Goal: Information Seeking & Learning: Learn about a topic

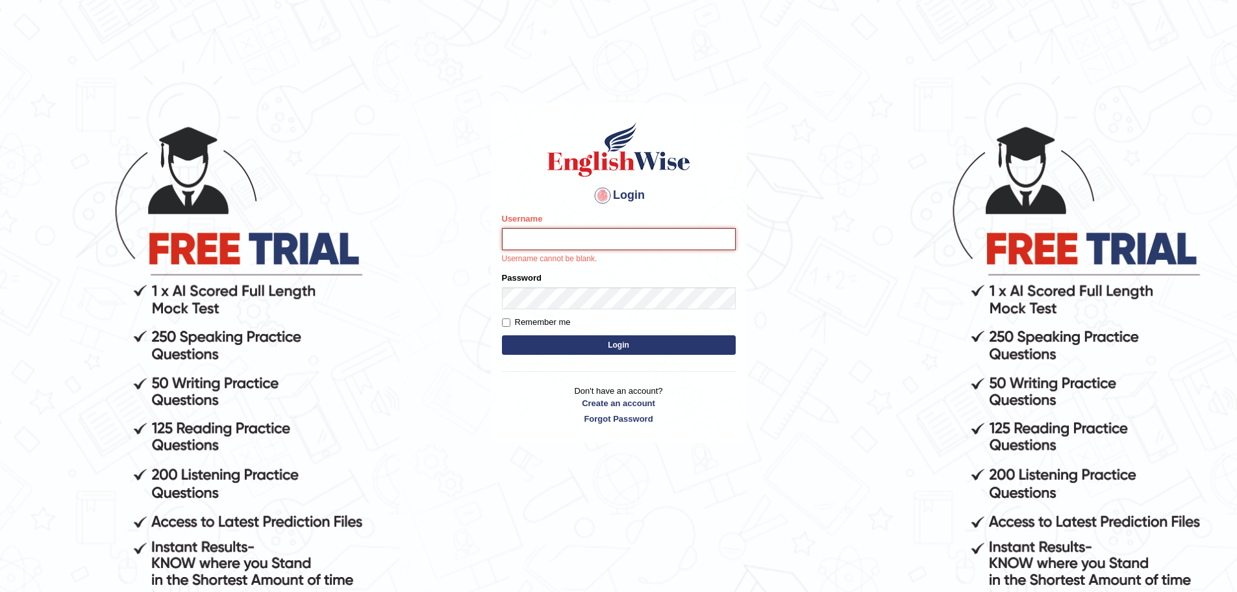
paste input "RojaT"
type input "RojaT"
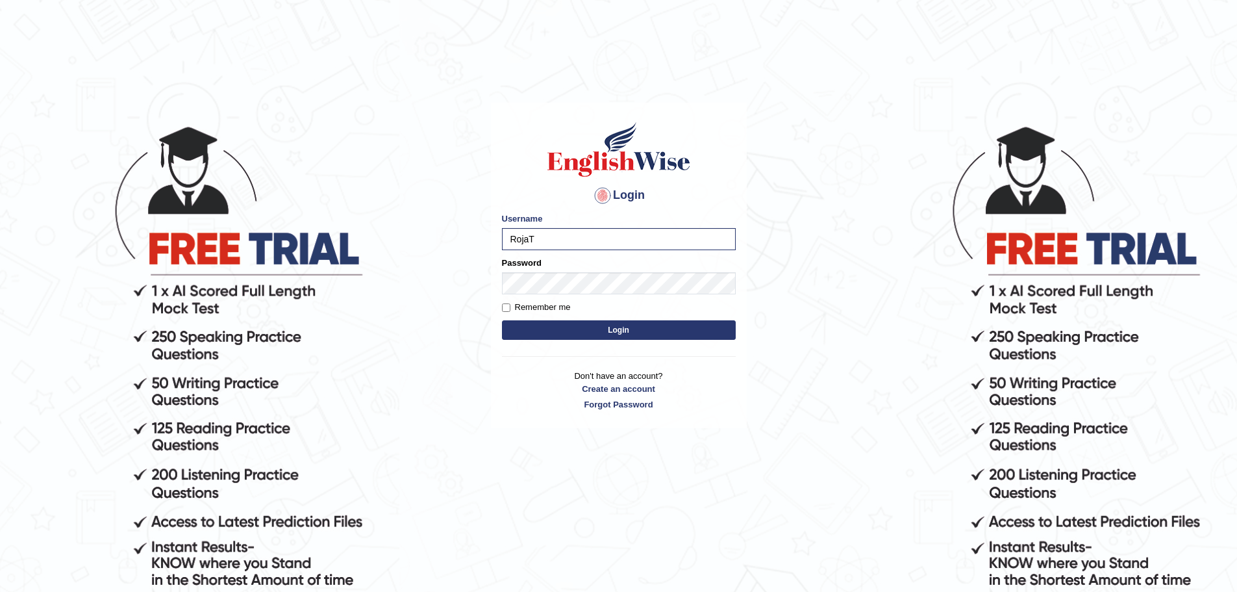
click at [665, 322] on button "Login" at bounding box center [619, 329] width 234 height 19
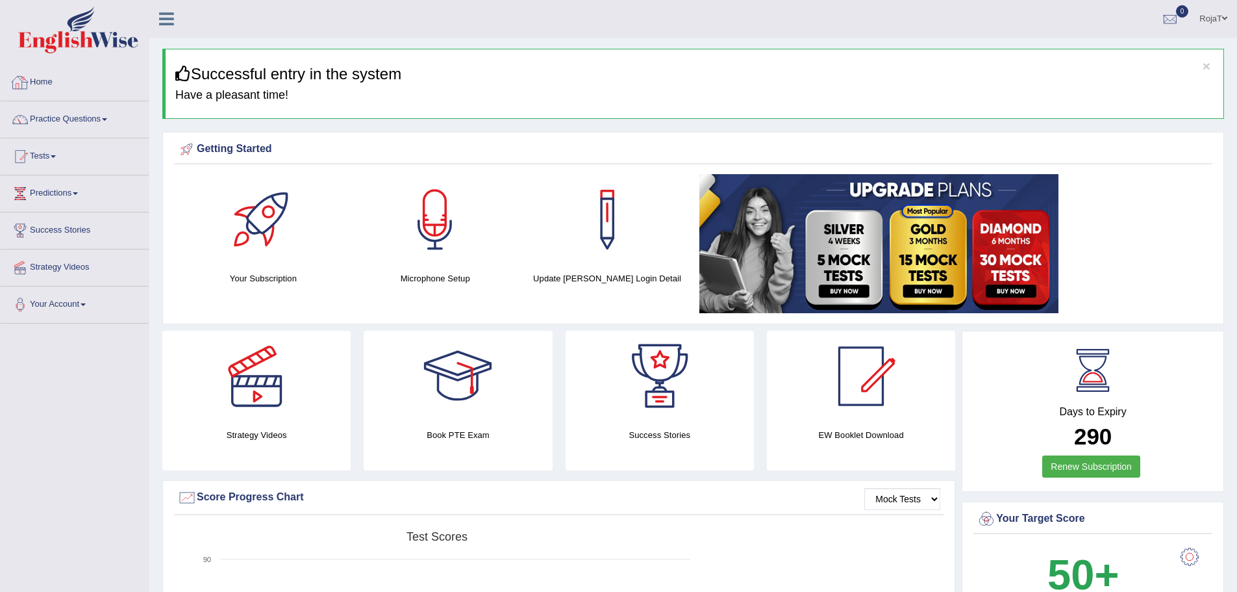
click at [41, 68] on link "Home" at bounding box center [75, 80] width 148 height 32
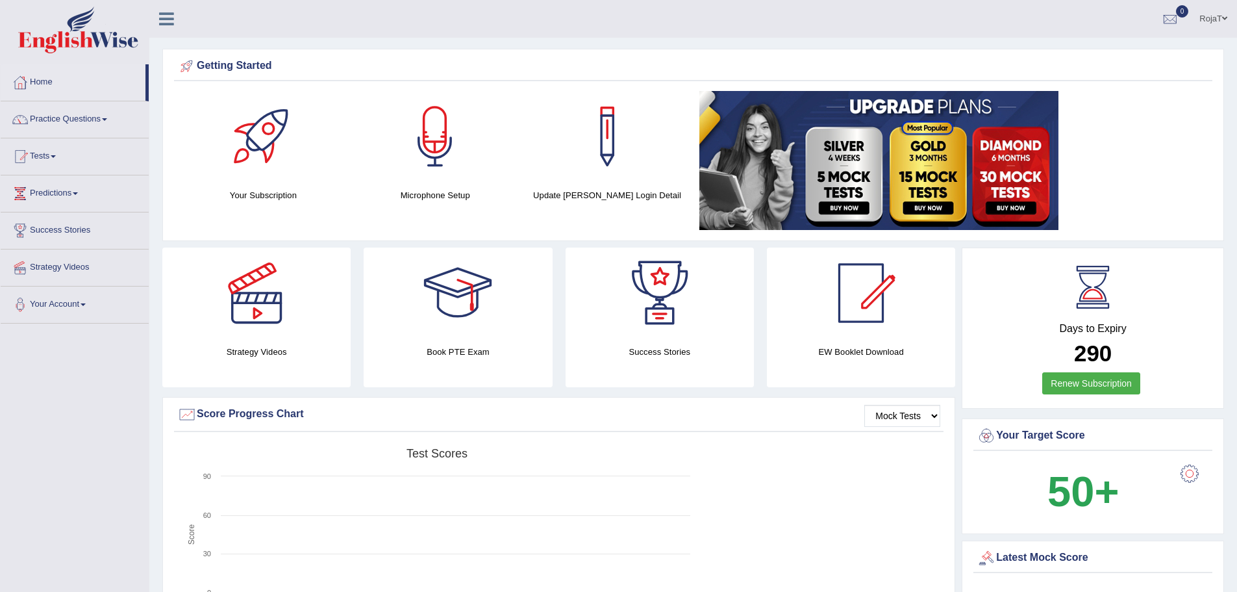
click at [429, 147] on div at bounding box center [435, 136] width 91 height 91
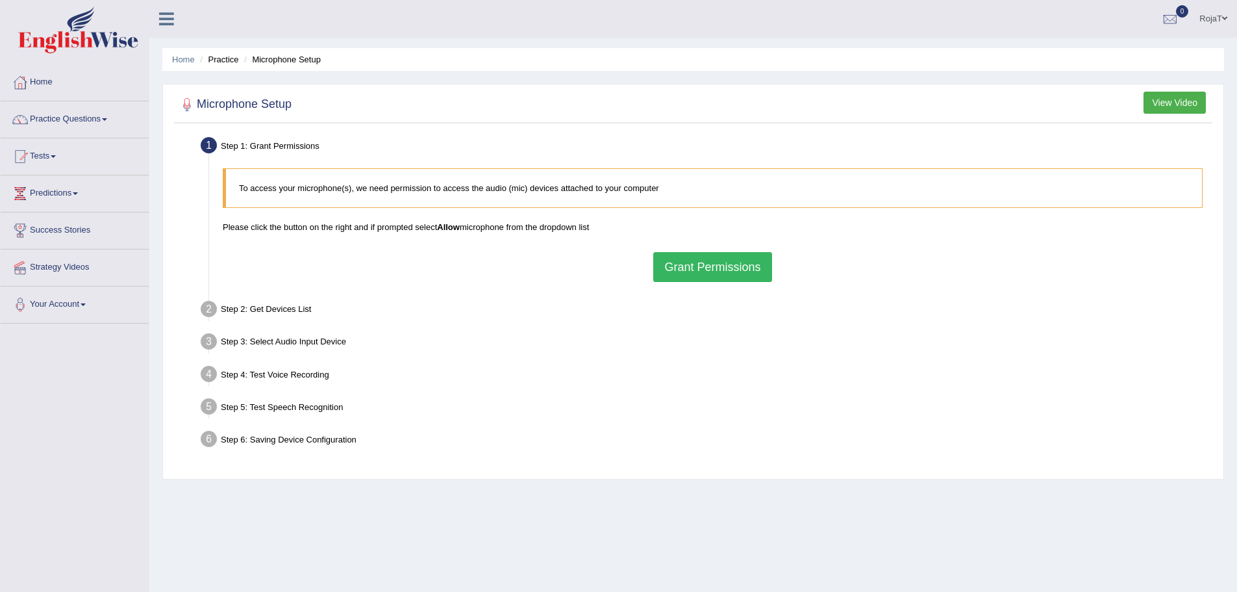
click at [307, 306] on div "Step 2: Get Devices List" at bounding box center [706, 311] width 1023 height 29
click at [768, 276] on button "Grant Permissions" at bounding box center [712, 267] width 118 height 30
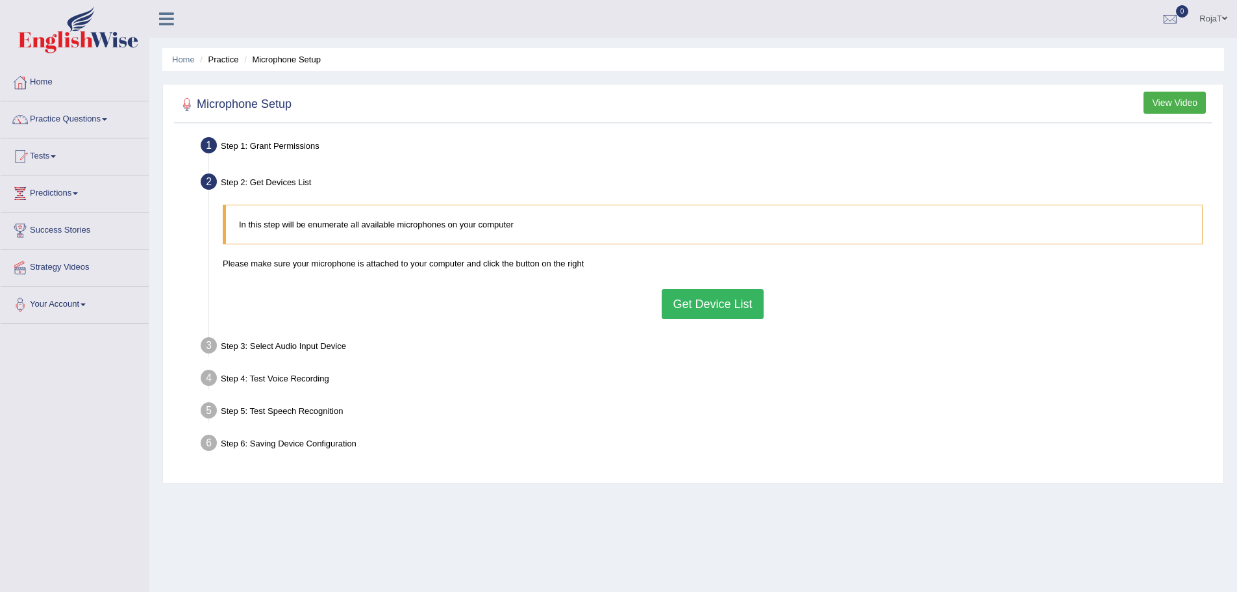
click at [738, 308] on button "Get Device List" at bounding box center [712, 304] width 101 height 30
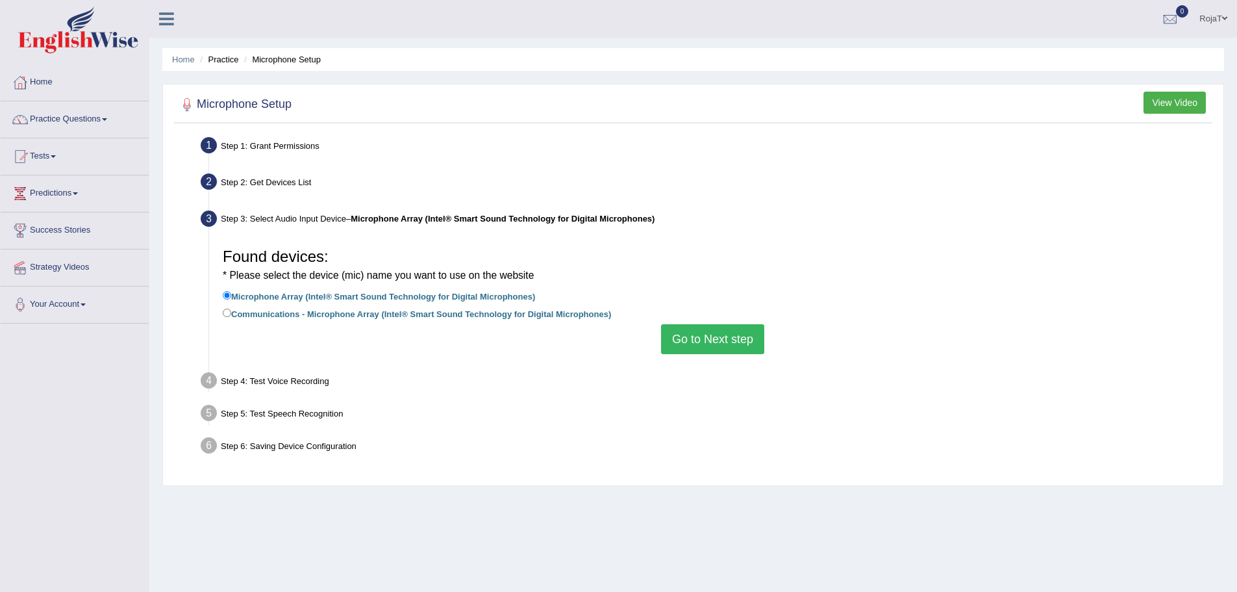
click at [723, 343] on button "Go to Next step" at bounding box center [712, 339] width 103 height 30
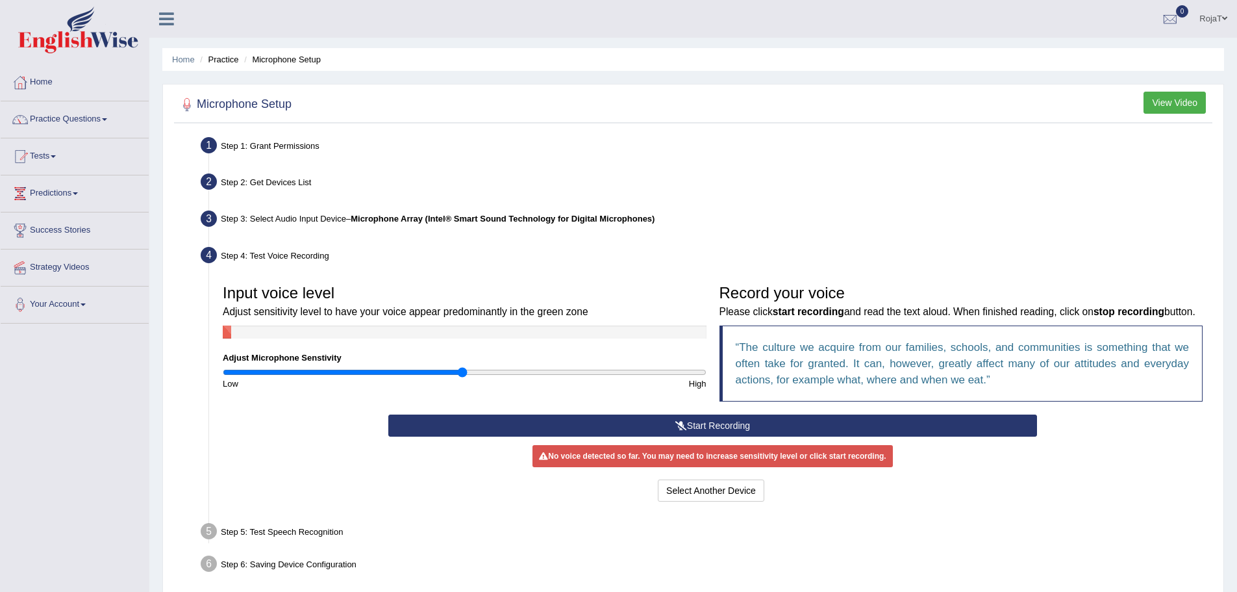
click at [875, 436] on button "Start Recording" at bounding box center [712, 425] width 649 height 22
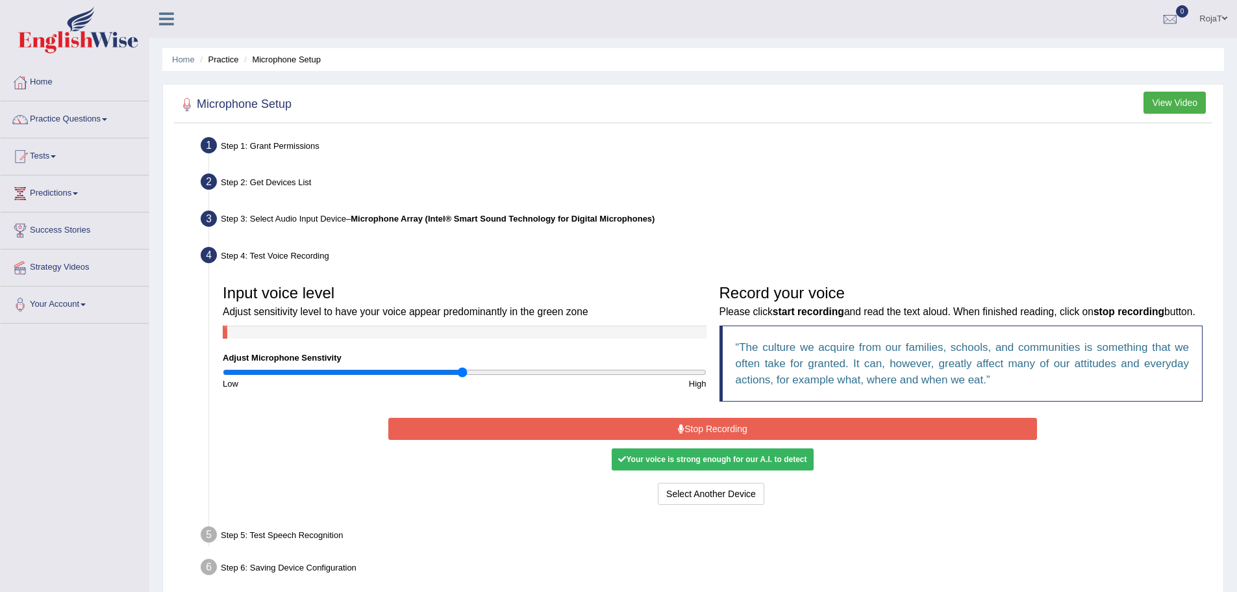
click at [871, 440] on button "Stop Recording" at bounding box center [712, 429] width 649 height 22
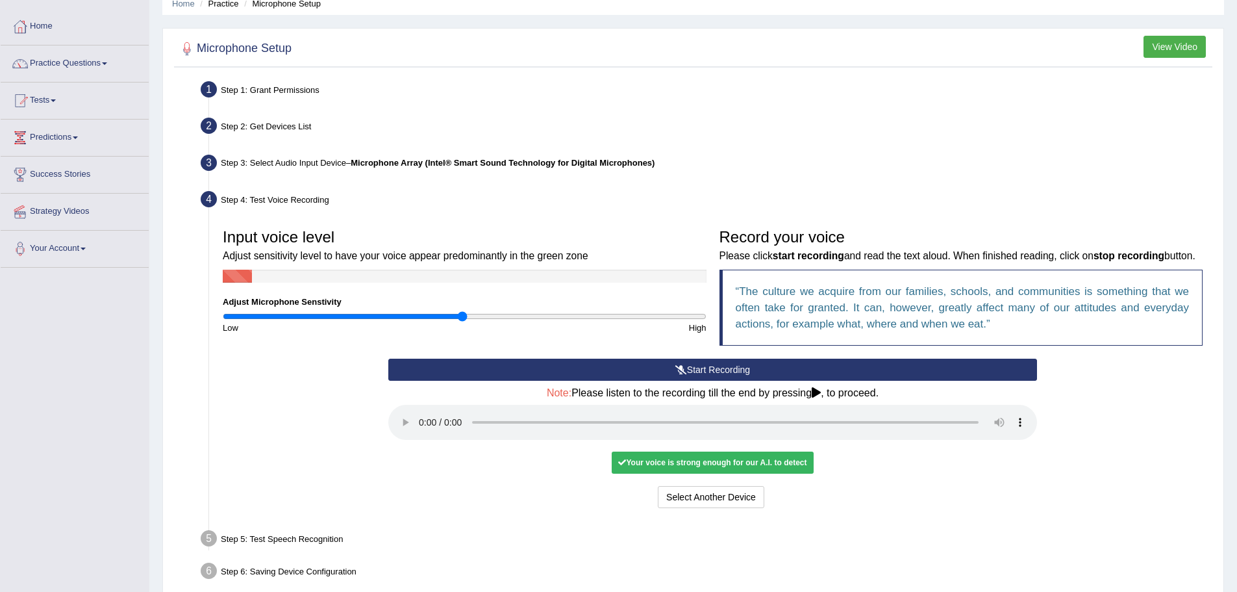
scroll to position [130, 0]
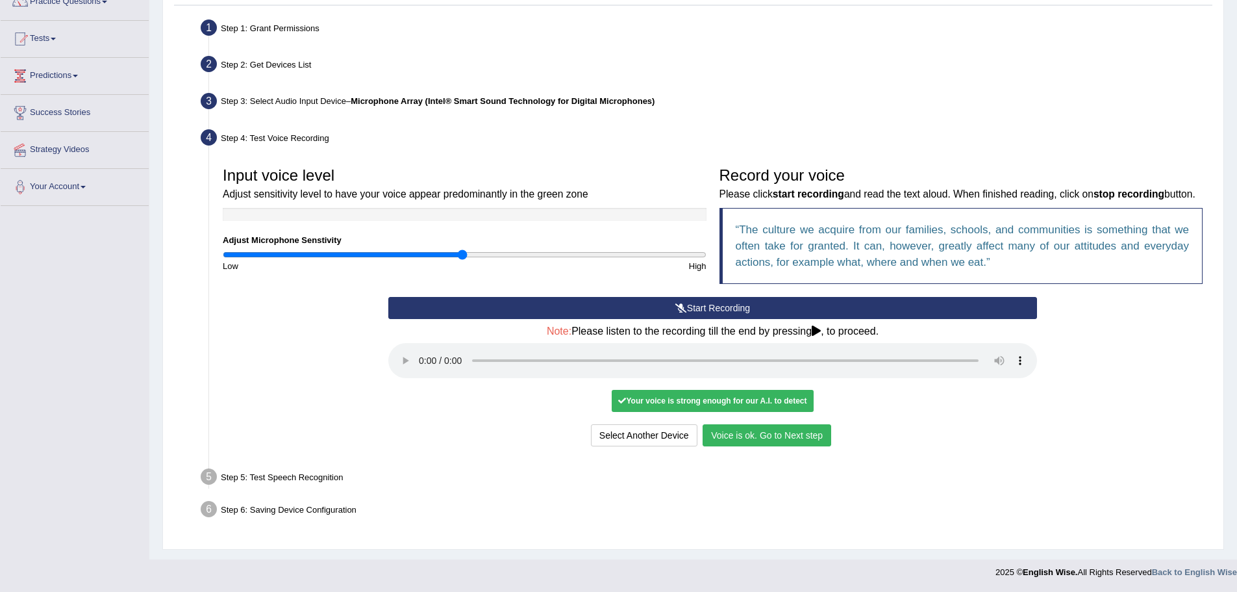
click at [1014, 415] on div "Start Recording Stop Recording Note: Please listen to the recording till the en…" at bounding box center [713, 373] width 662 height 153
click at [777, 440] on button "Voice is ok. Go to Next step" at bounding box center [767, 435] width 129 height 22
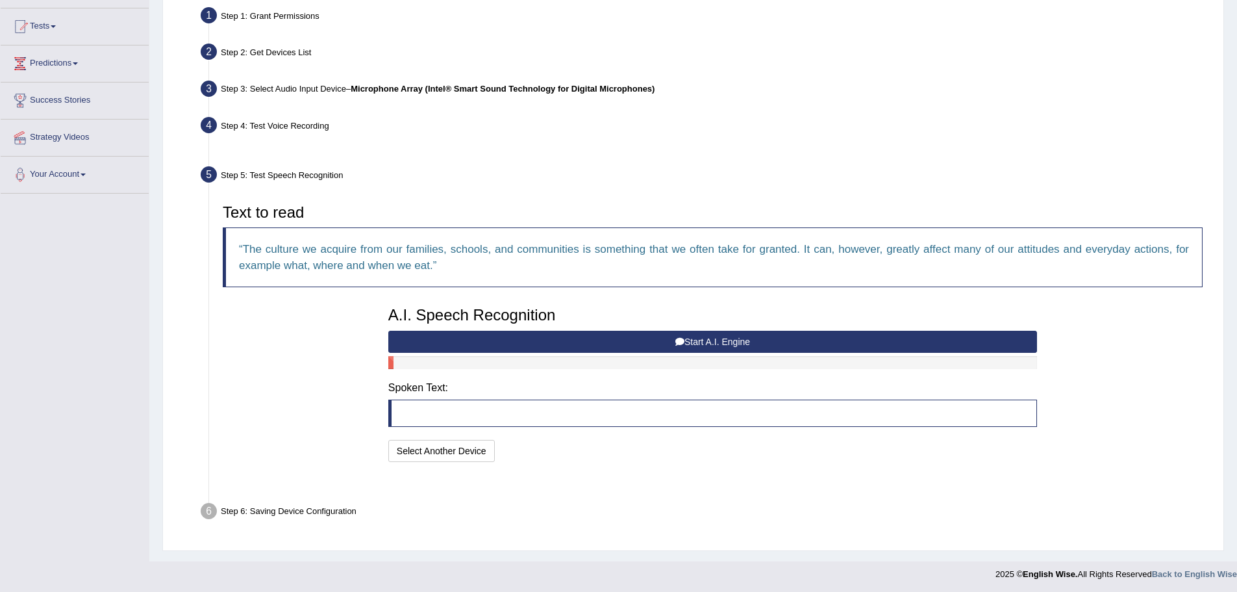
scroll to position [100, 0]
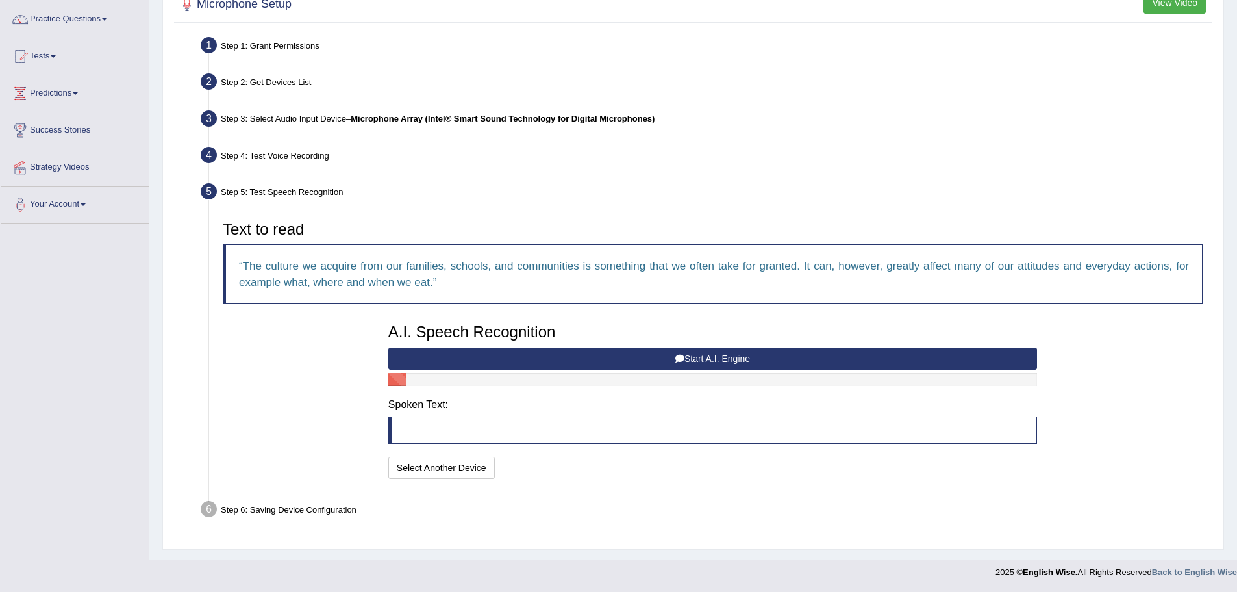
click at [763, 356] on button "Start A.I. Engine" at bounding box center [712, 358] width 649 height 22
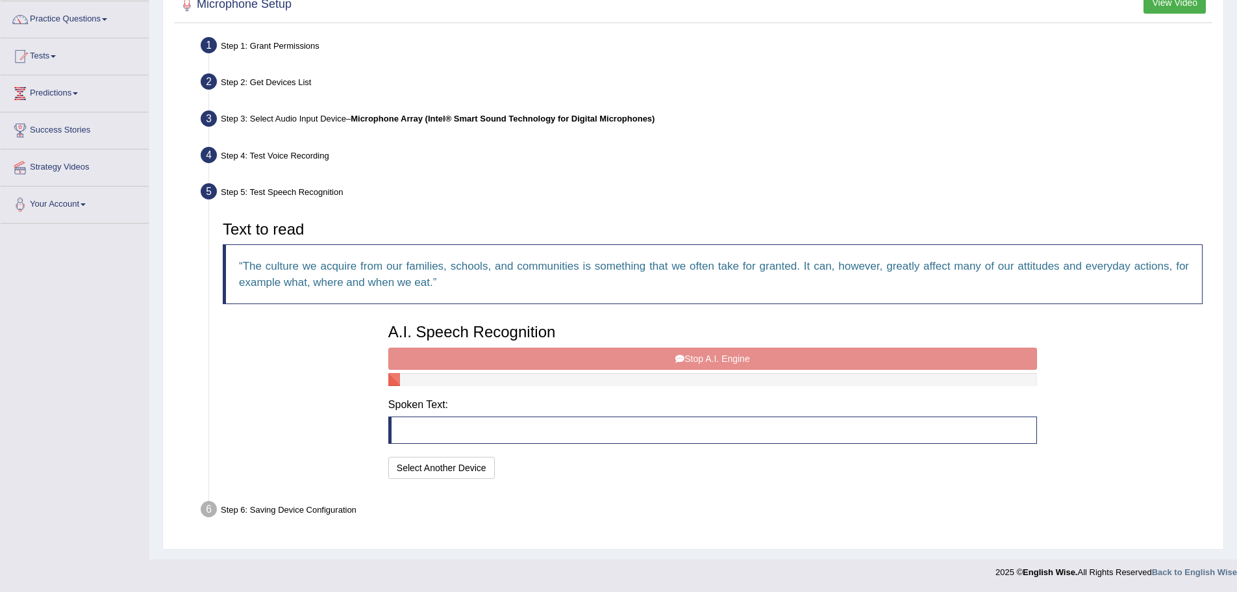
click at [779, 359] on div "A.I. Speech Recognition Start A.I. Engine Stop A.I. Engine Note: Please listen …" at bounding box center [713, 399] width 662 height 165
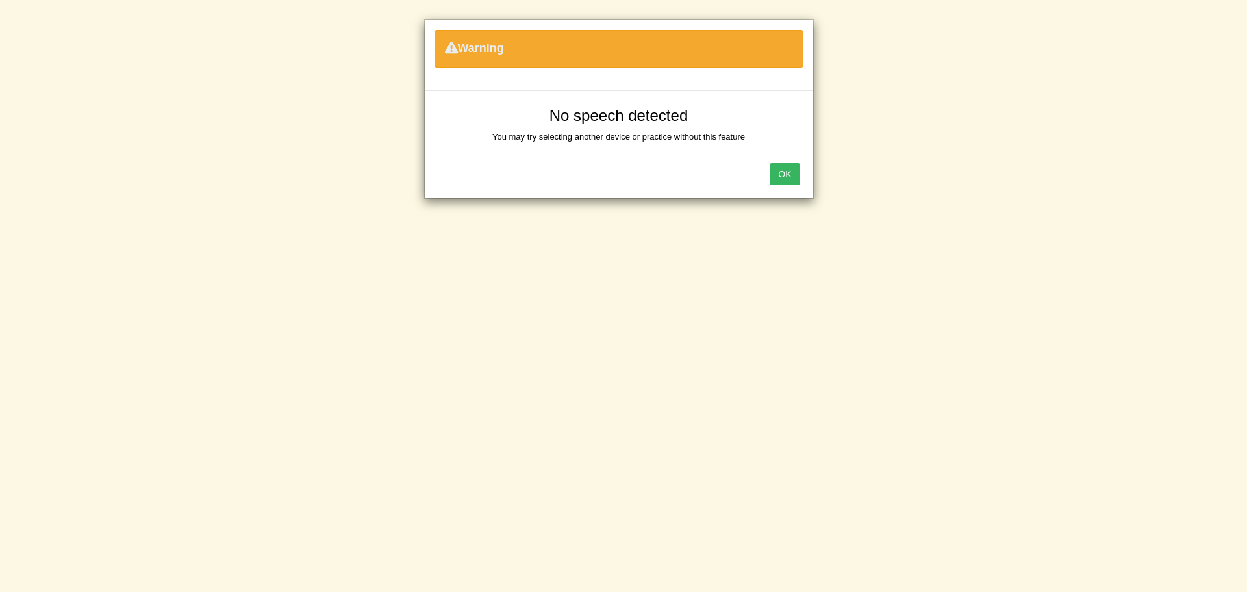
click at [788, 169] on button "OK" at bounding box center [785, 174] width 30 height 22
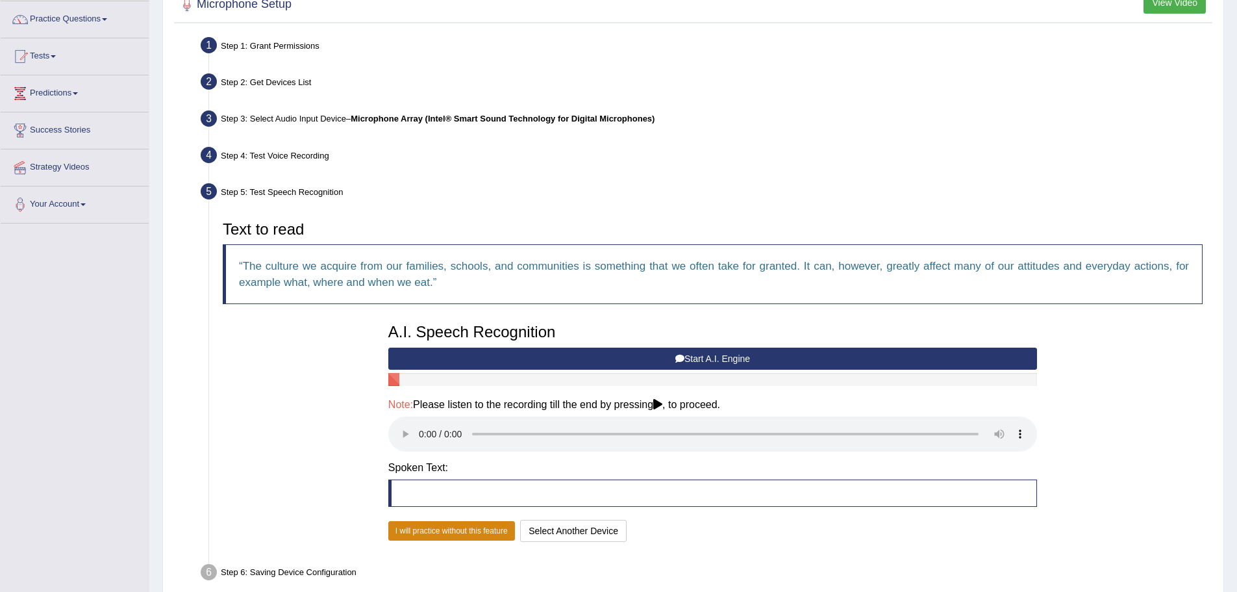
click at [445, 529] on button "I will practice without this feature" at bounding box center [451, 530] width 127 height 19
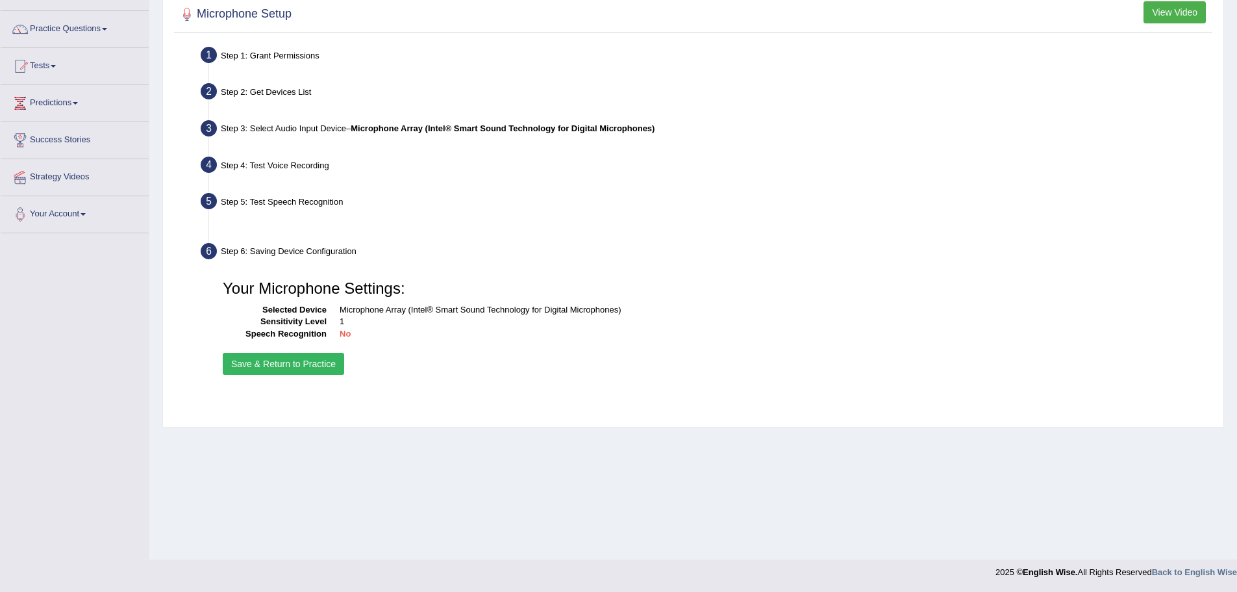
scroll to position [90, 0]
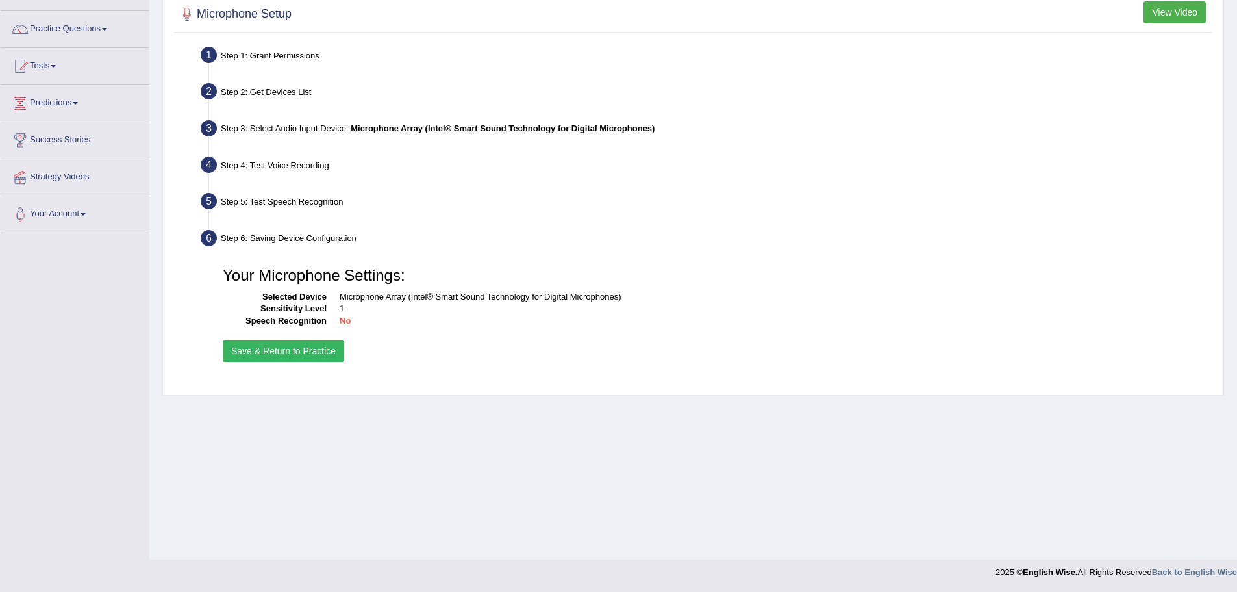
click at [296, 348] on button "Save & Return to Practice" at bounding box center [283, 351] width 121 height 22
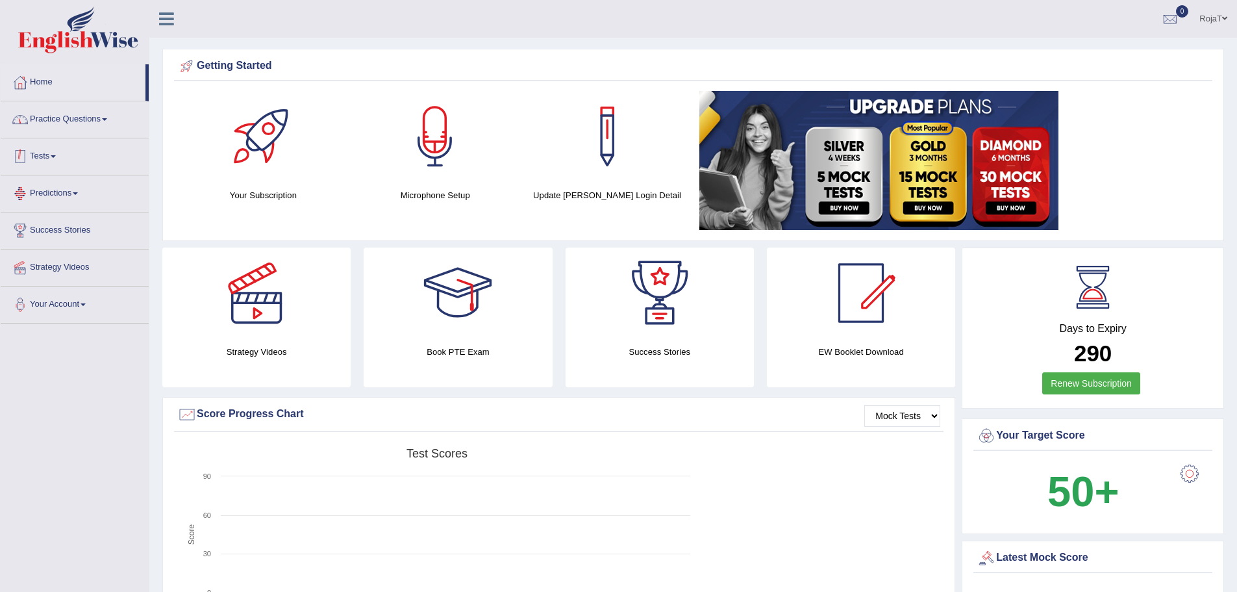
click at [100, 121] on link "Practice Questions" at bounding box center [75, 117] width 148 height 32
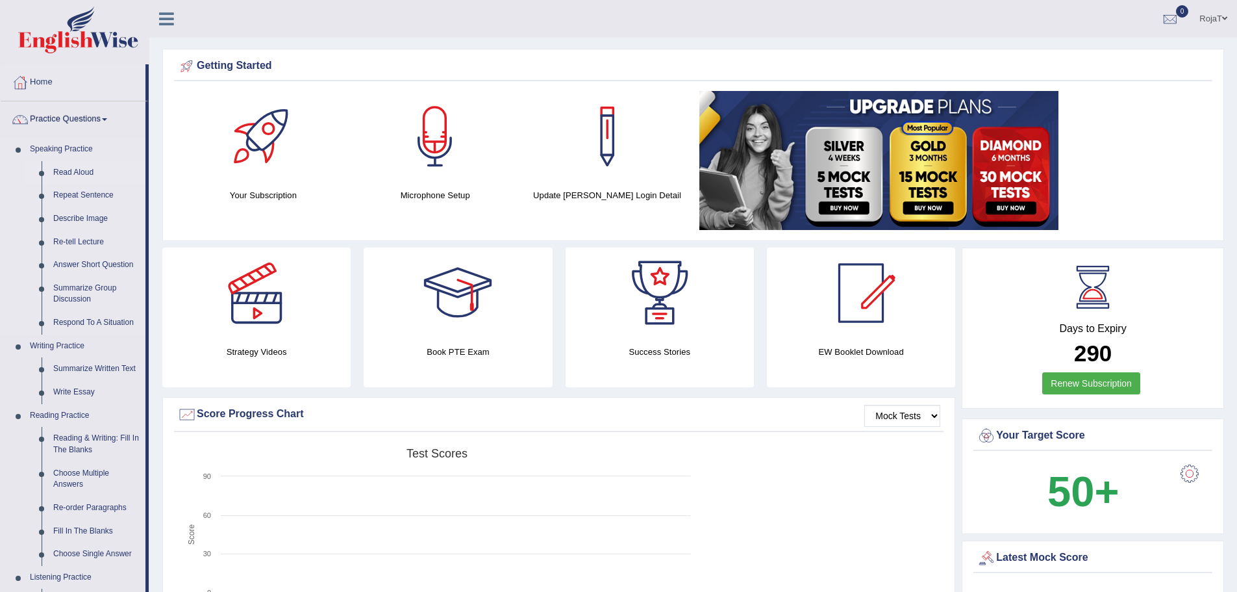
click at [79, 169] on link "Read Aloud" at bounding box center [96, 172] width 98 height 23
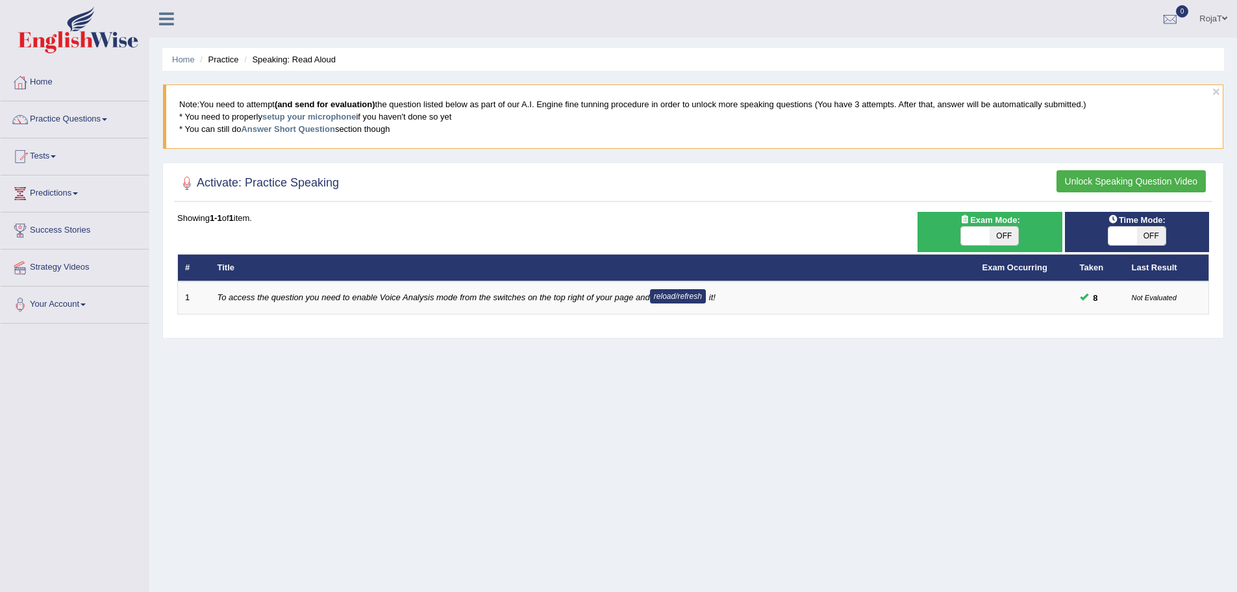
click at [1223, 18] on span at bounding box center [1224, 18] width 5 height 8
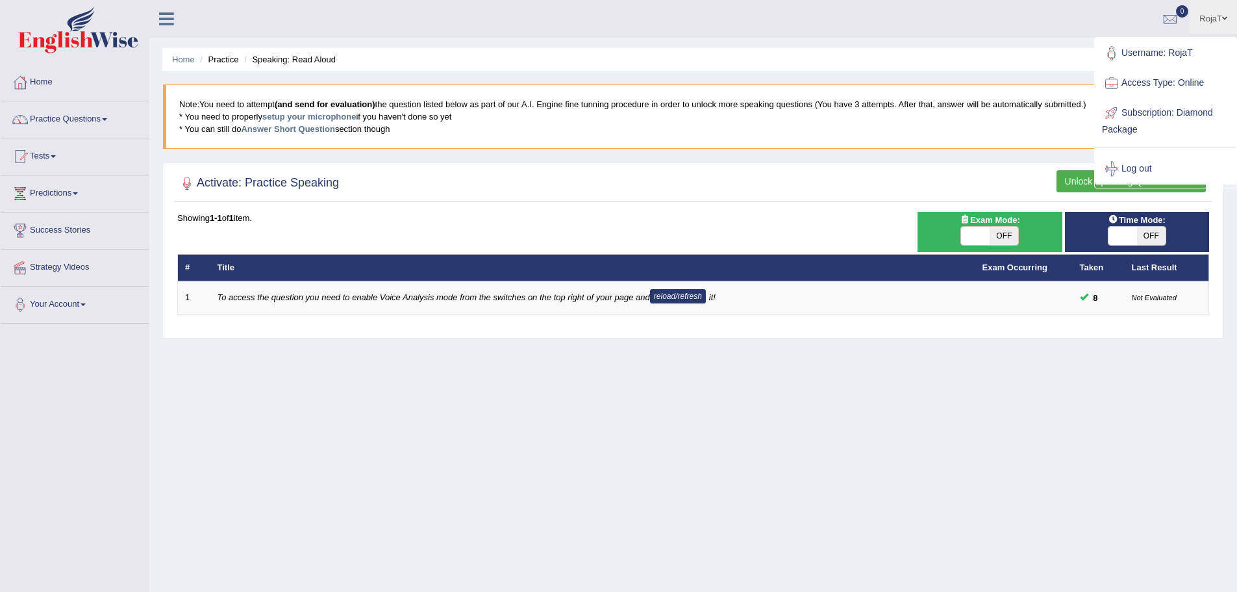
click at [808, 179] on div at bounding box center [693, 183] width 1032 height 27
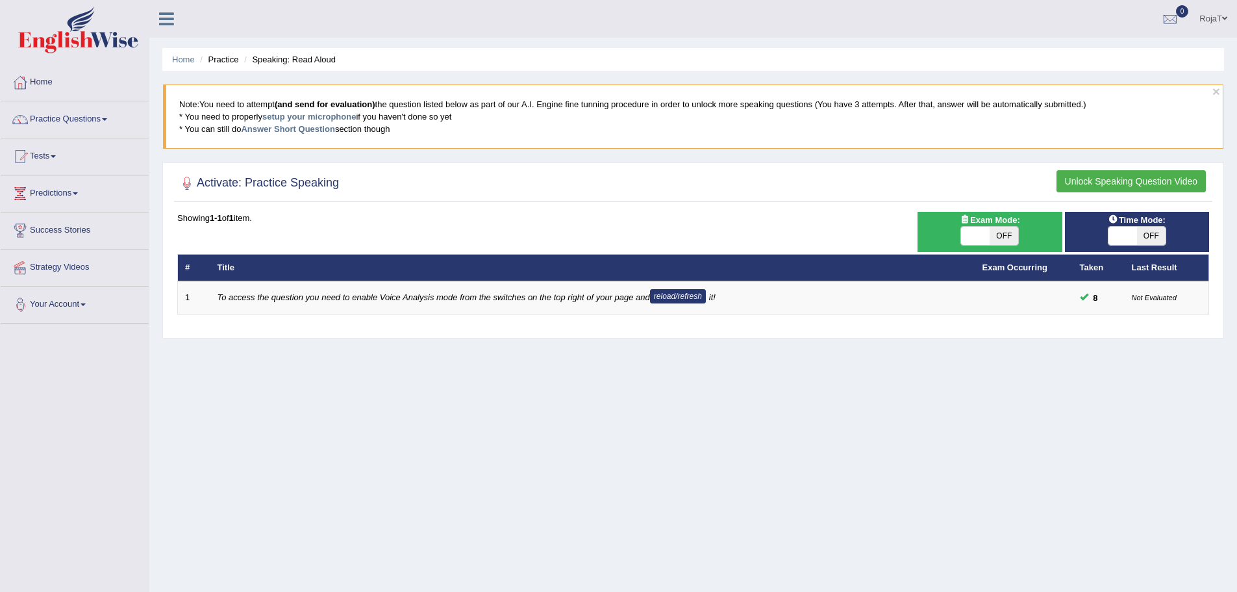
click at [90, 310] on link "Your Account" at bounding box center [75, 302] width 148 height 32
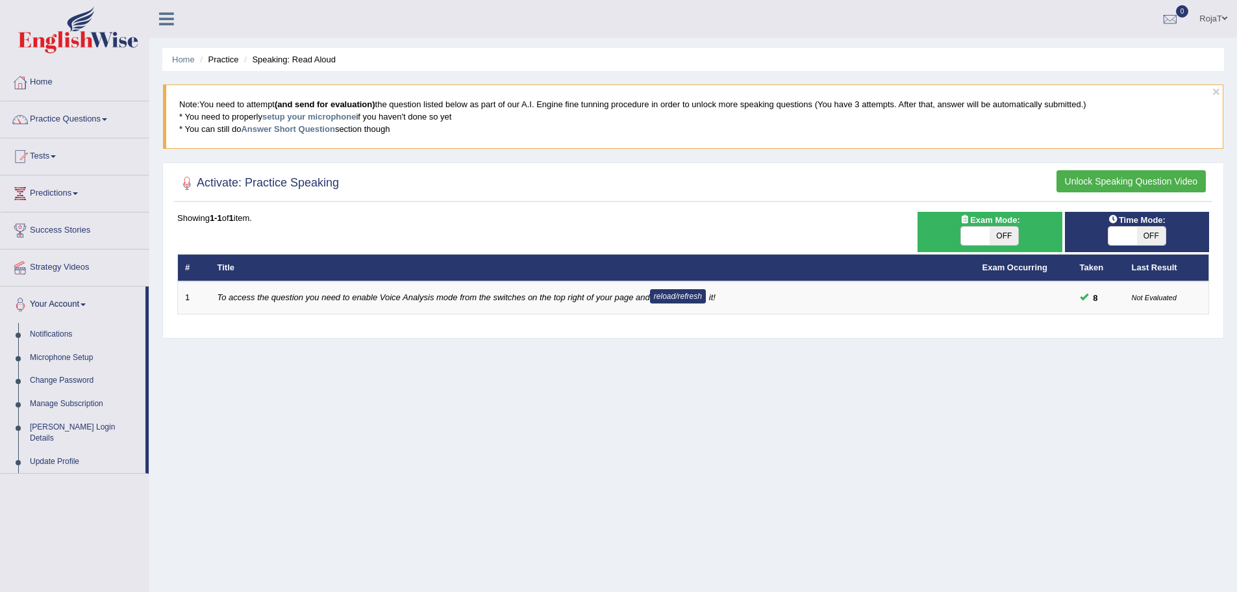
click at [90, 310] on link "Your Account" at bounding box center [73, 302] width 145 height 32
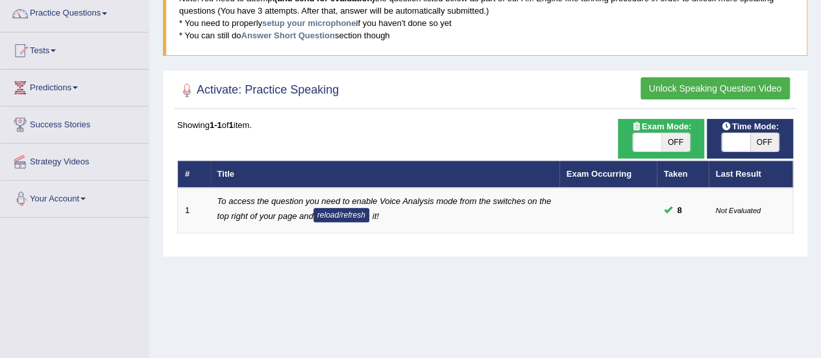
scroll to position [105, 0]
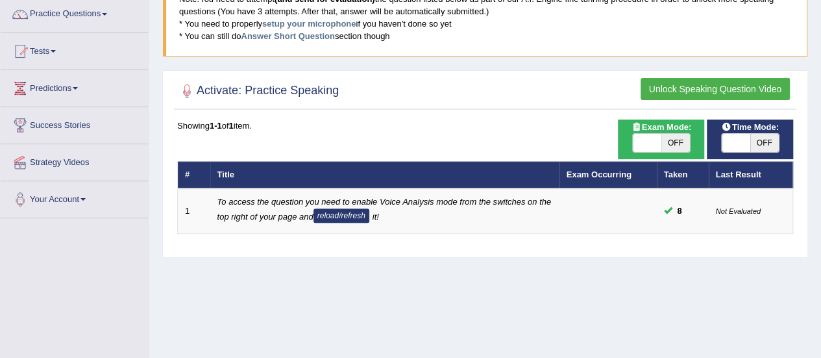
click at [720, 86] on button "Unlock Speaking Question Video" at bounding box center [715, 89] width 149 height 22
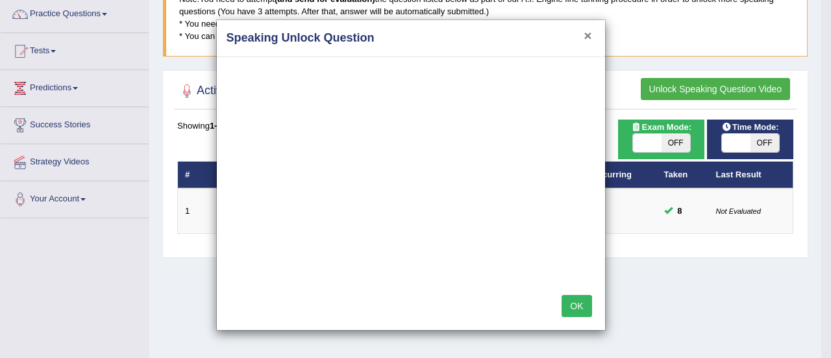
click at [591, 29] on button "×" at bounding box center [588, 36] width 8 height 14
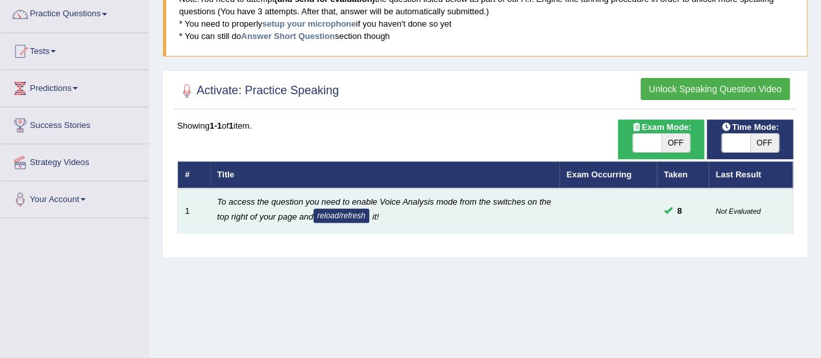
click at [314, 203] on em "To access the question you need to enable Voice Analysis mode from the switches…" at bounding box center [385, 209] width 334 height 25
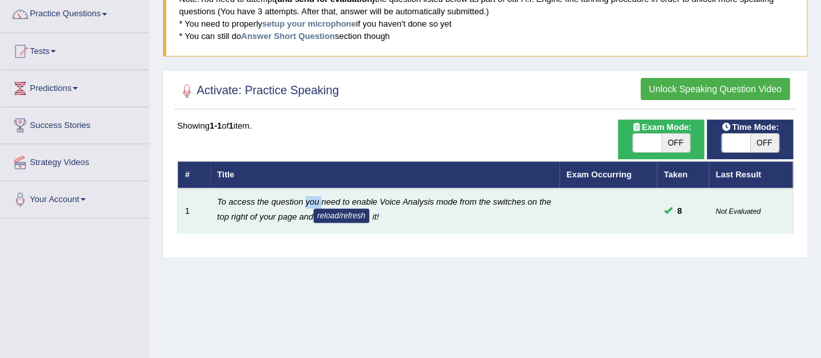
click at [338, 215] on button "reload/refresh" at bounding box center [342, 215] width 56 height 14
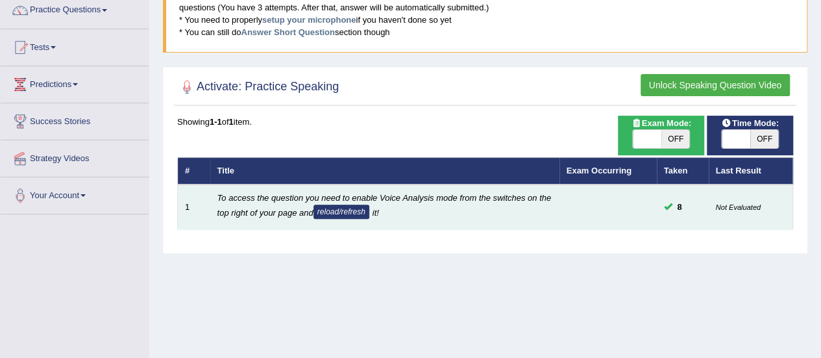
click at [694, 192] on td "8" at bounding box center [683, 206] width 52 height 45
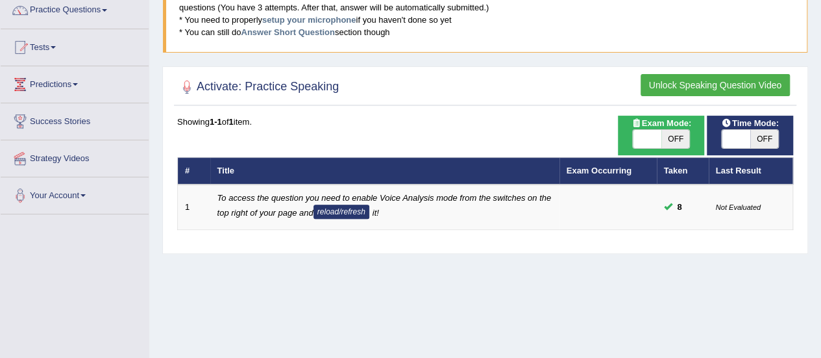
click at [669, 141] on span "OFF" at bounding box center [676, 139] width 29 height 18
checkbox input "true"
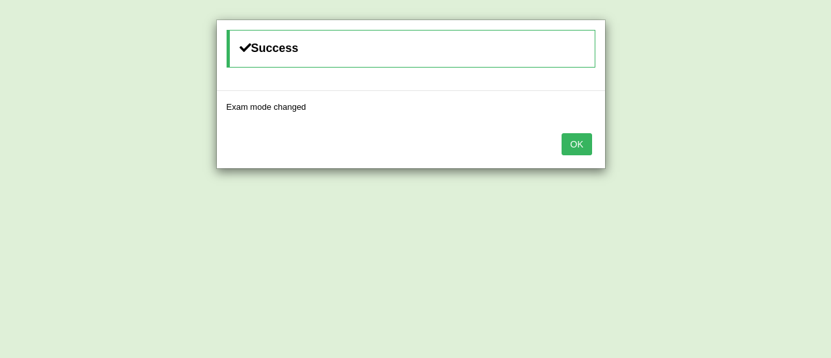
click at [738, 137] on div "Success Exam mode changed OK" at bounding box center [415, 179] width 831 height 358
click at [569, 146] on button "OK" at bounding box center [577, 144] width 30 height 22
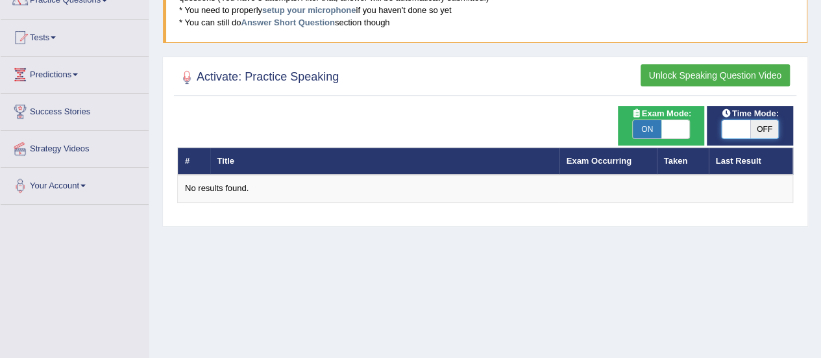
click at [731, 134] on span at bounding box center [736, 129] width 29 height 18
checkbox input "true"
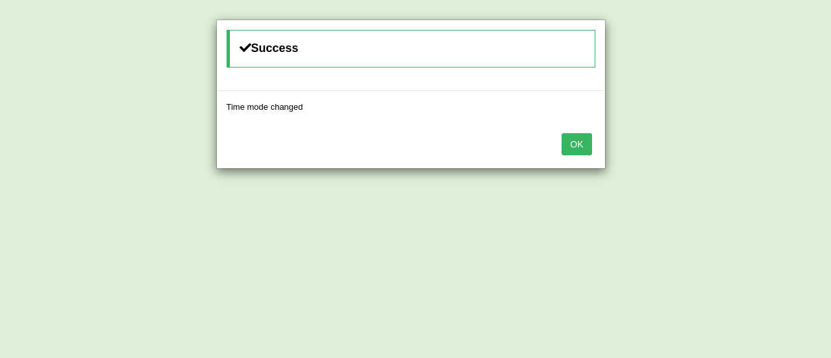
scroll to position [109, 0]
click at [579, 151] on button "OK" at bounding box center [577, 144] width 30 height 22
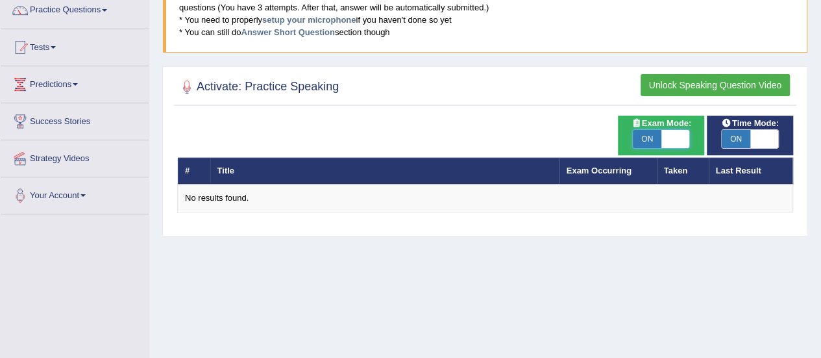
click at [668, 130] on span at bounding box center [676, 139] width 29 height 18
checkbox input "false"
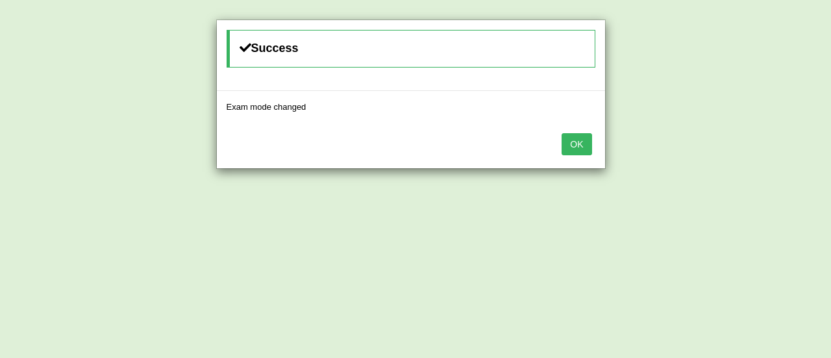
click at [568, 153] on button "OK" at bounding box center [577, 144] width 30 height 22
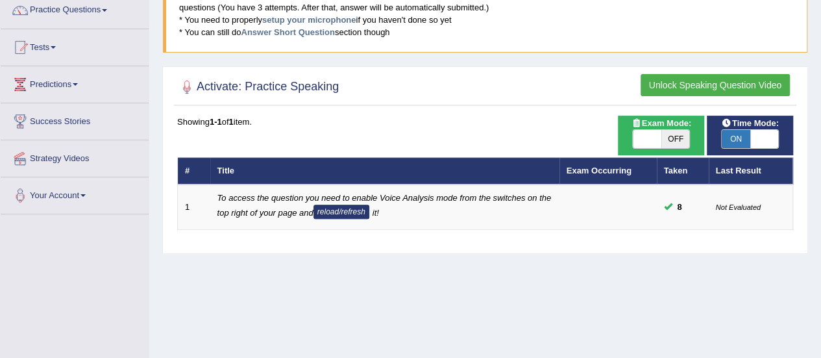
click at [762, 132] on span at bounding box center [765, 139] width 29 height 18
checkbox input "false"
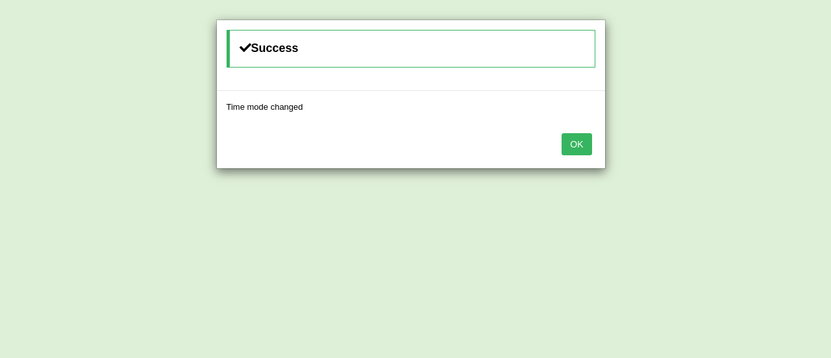
click at [587, 151] on button "OK" at bounding box center [577, 144] width 30 height 22
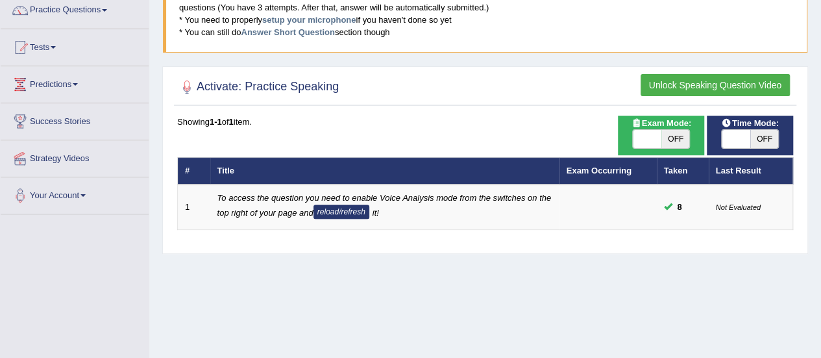
click at [682, 134] on span "OFF" at bounding box center [676, 139] width 29 height 18
checkbox input "true"
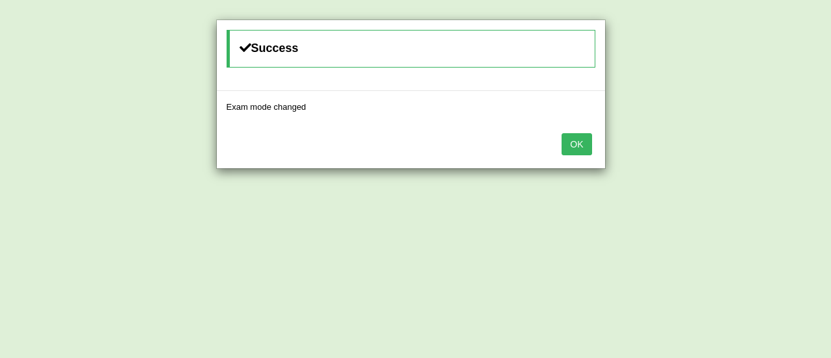
click at [578, 151] on button "OK" at bounding box center [577, 144] width 30 height 22
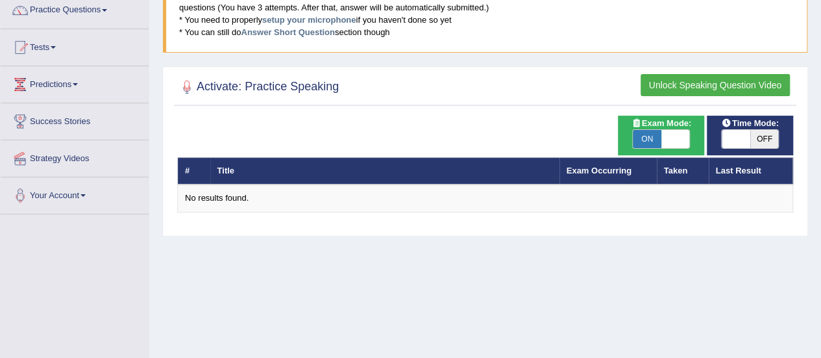
click at [666, 141] on span at bounding box center [676, 139] width 29 height 18
checkbox input "false"
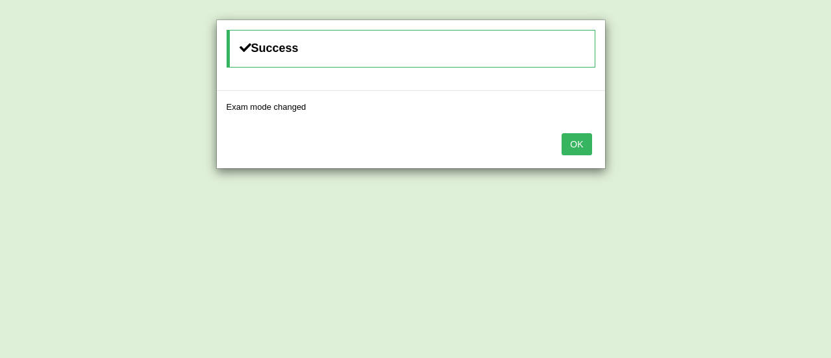
click at [575, 142] on button "OK" at bounding box center [577, 144] width 30 height 22
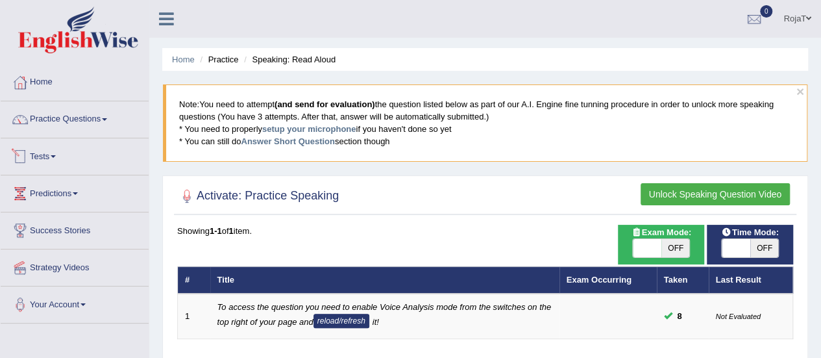
click at [62, 154] on link "Tests" at bounding box center [75, 154] width 148 height 32
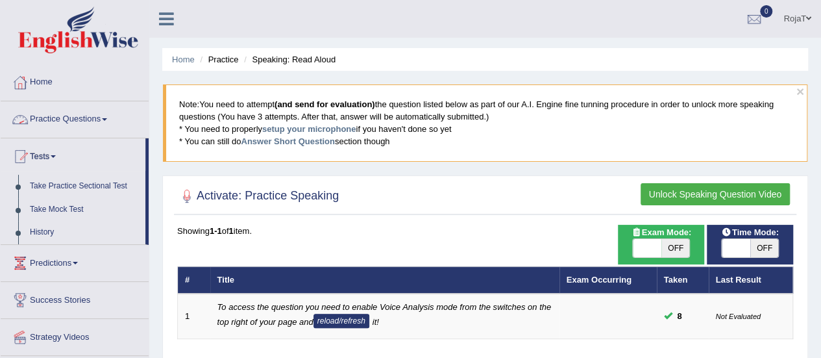
click at [69, 112] on link "Practice Questions" at bounding box center [75, 117] width 148 height 32
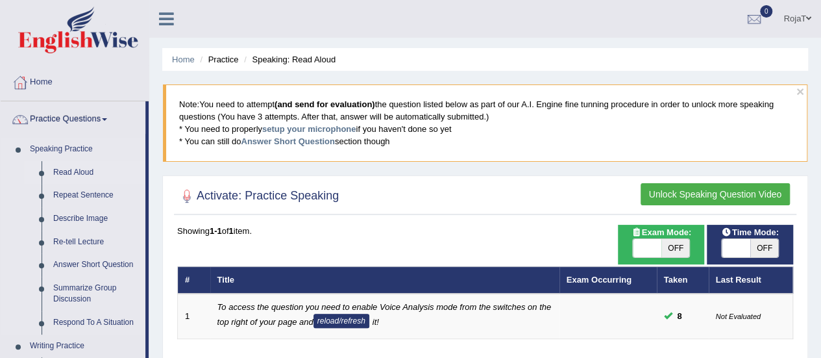
click at [74, 167] on link "Read Aloud" at bounding box center [96, 172] width 98 height 23
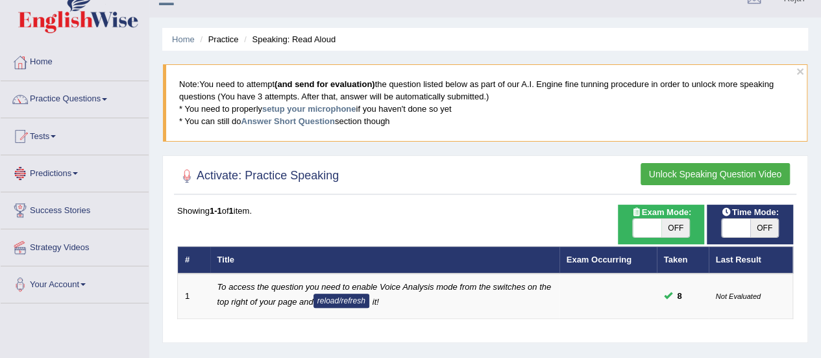
scroll to position [19, 0]
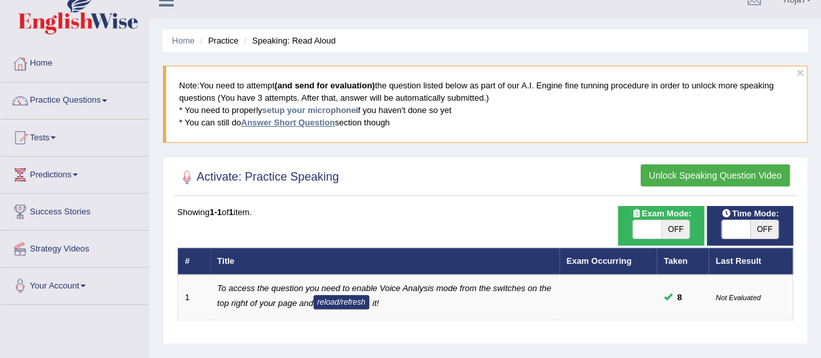
click at [309, 122] on link "Answer Short Question" at bounding box center [288, 123] width 94 height 10
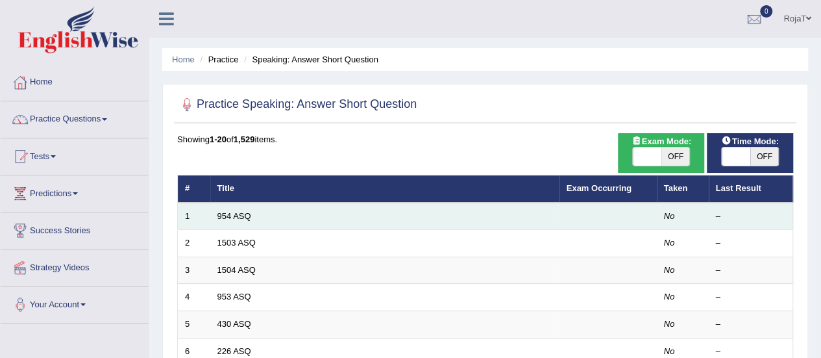
click at [252, 219] on td "954 ASQ" at bounding box center [384, 216] width 349 height 27
click at [227, 214] on link "954 ASQ" at bounding box center [235, 216] width 34 height 10
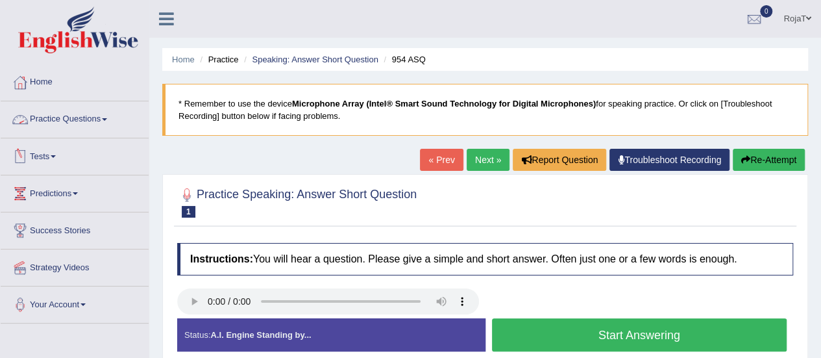
click at [68, 116] on link "Practice Questions" at bounding box center [75, 117] width 148 height 32
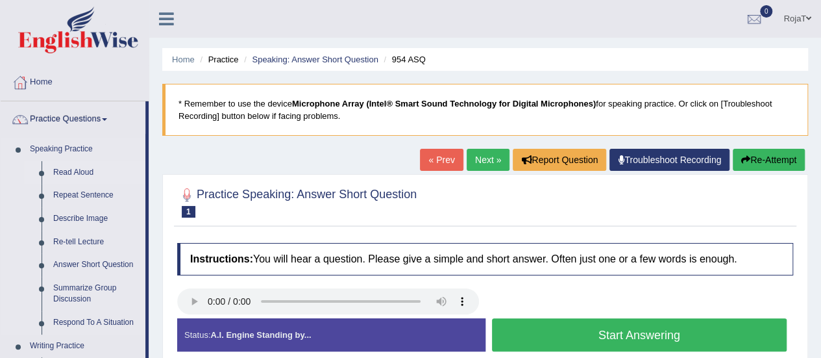
click at [60, 180] on link "Read Aloud" at bounding box center [96, 172] width 98 height 23
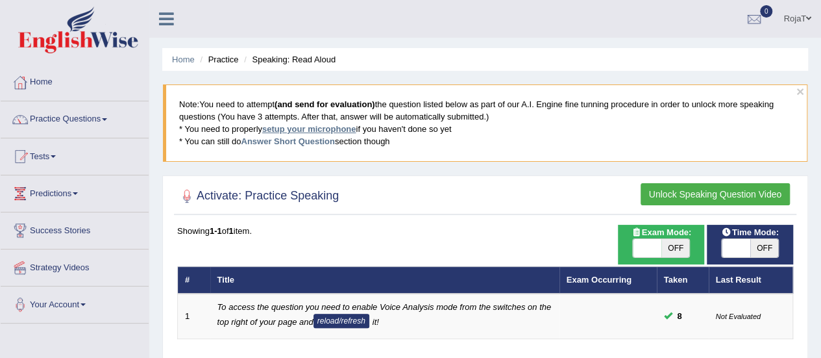
click at [326, 131] on link "setup your microphone" at bounding box center [309, 129] width 94 height 10
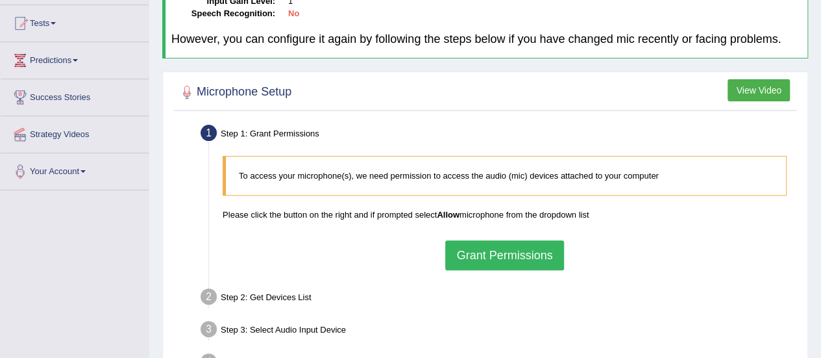
scroll to position [134, 0]
click at [514, 257] on button "Grant Permissions" at bounding box center [504, 255] width 118 height 30
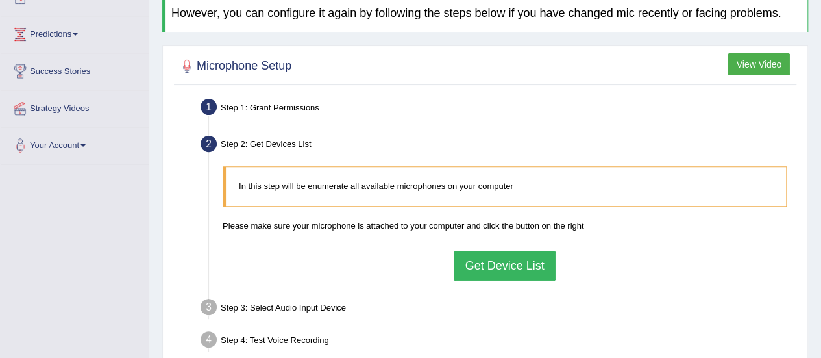
scroll to position [160, 0]
click at [514, 258] on button "Get Device List" at bounding box center [504, 265] width 101 height 30
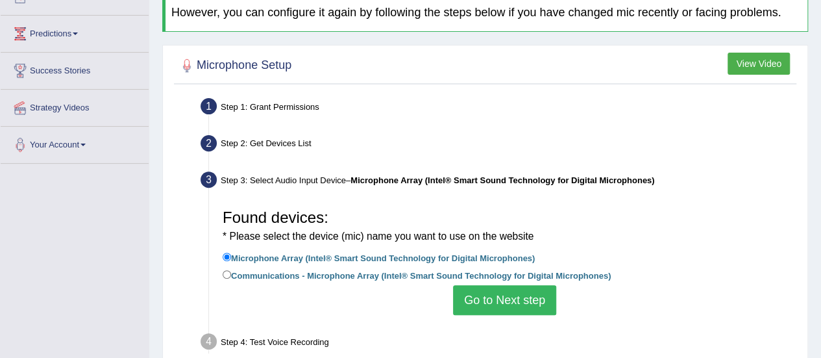
click at [494, 311] on button "Go to Next step" at bounding box center [504, 300] width 103 height 30
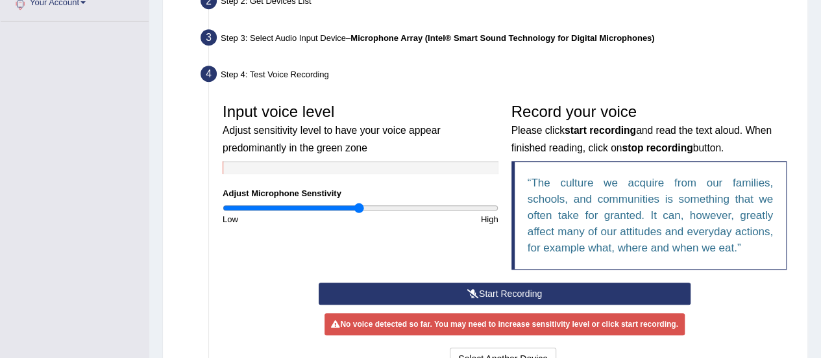
scroll to position [305, 0]
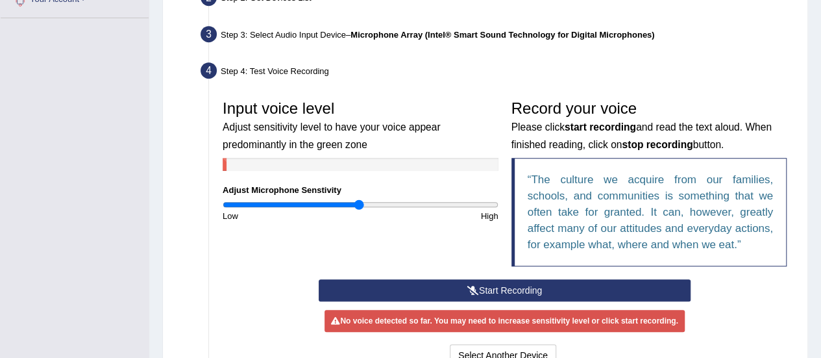
click at [473, 291] on icon at bounding box center [474, 290] width 12 height 9
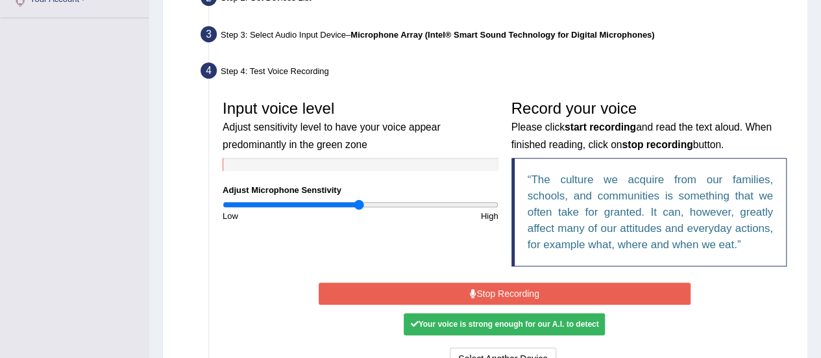
click at [473, 291] on icon at bounding box center [473, 293] width 6 height 9
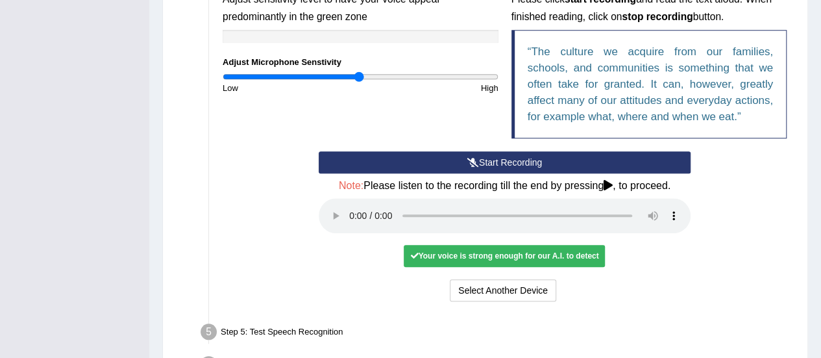
scroll to position [432, 0]
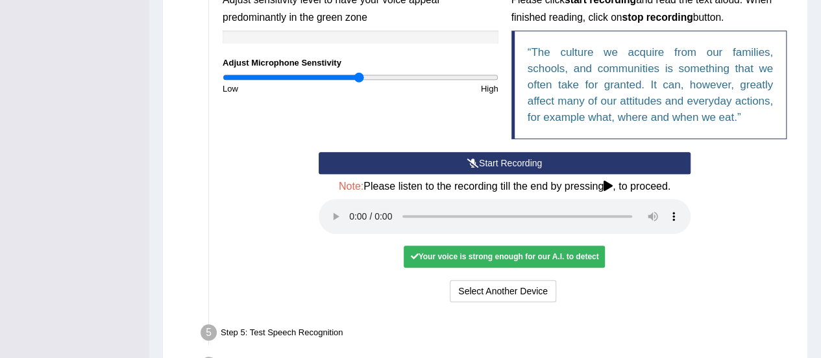
click at [514, 255] on div "Your voice is strong enough for our A.I. to detect" at bounding box center [504, 256] width 201 height 22
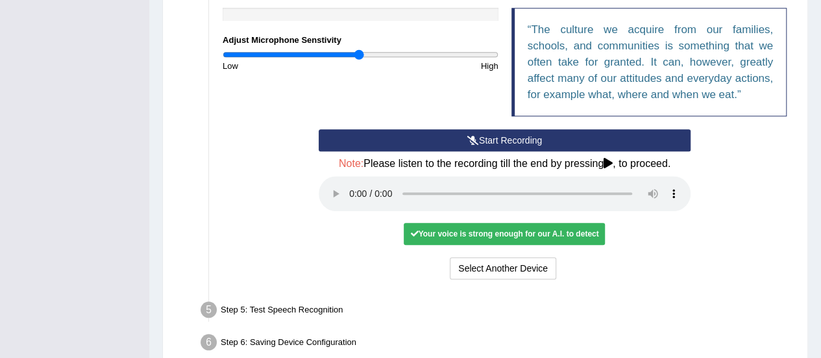
scroll to position [454, 0]
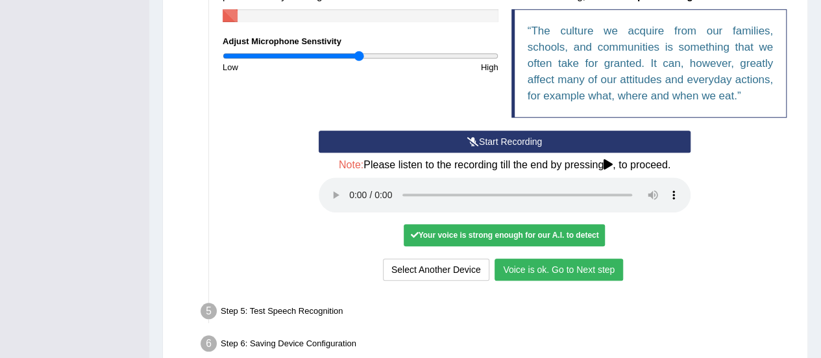
click at [574, 262] on button "Voice is ok. Go to Next step" at bounding box center [559, 269] width 129 height 22
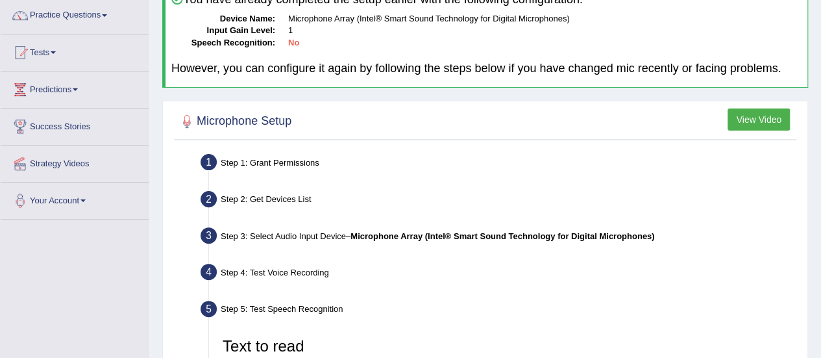
scroll to position [0, 0]
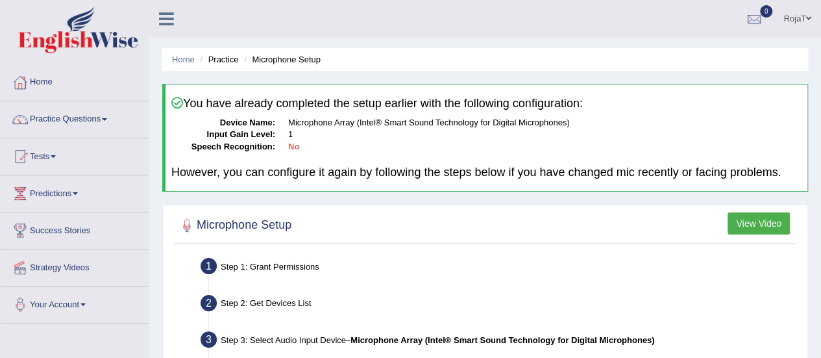
click at [798, 15] on link "RojaT" at bounding box center [797, 17] width 47 height 34
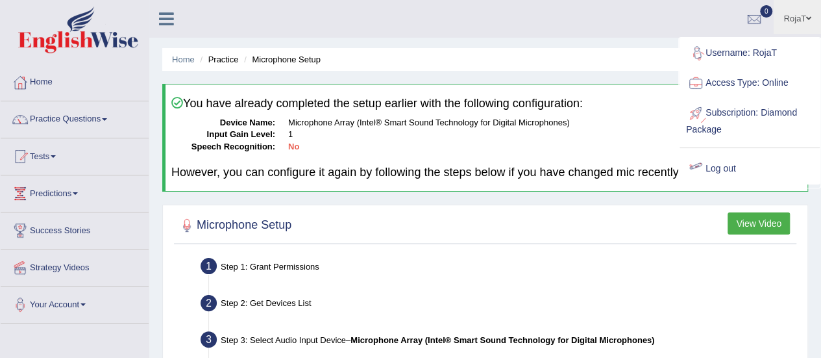
click at [733, 167] on link "Log out" at bounding box center [750, 169] width 140 height 30
